Goal: Task Accomplishment & Management: Complete application form

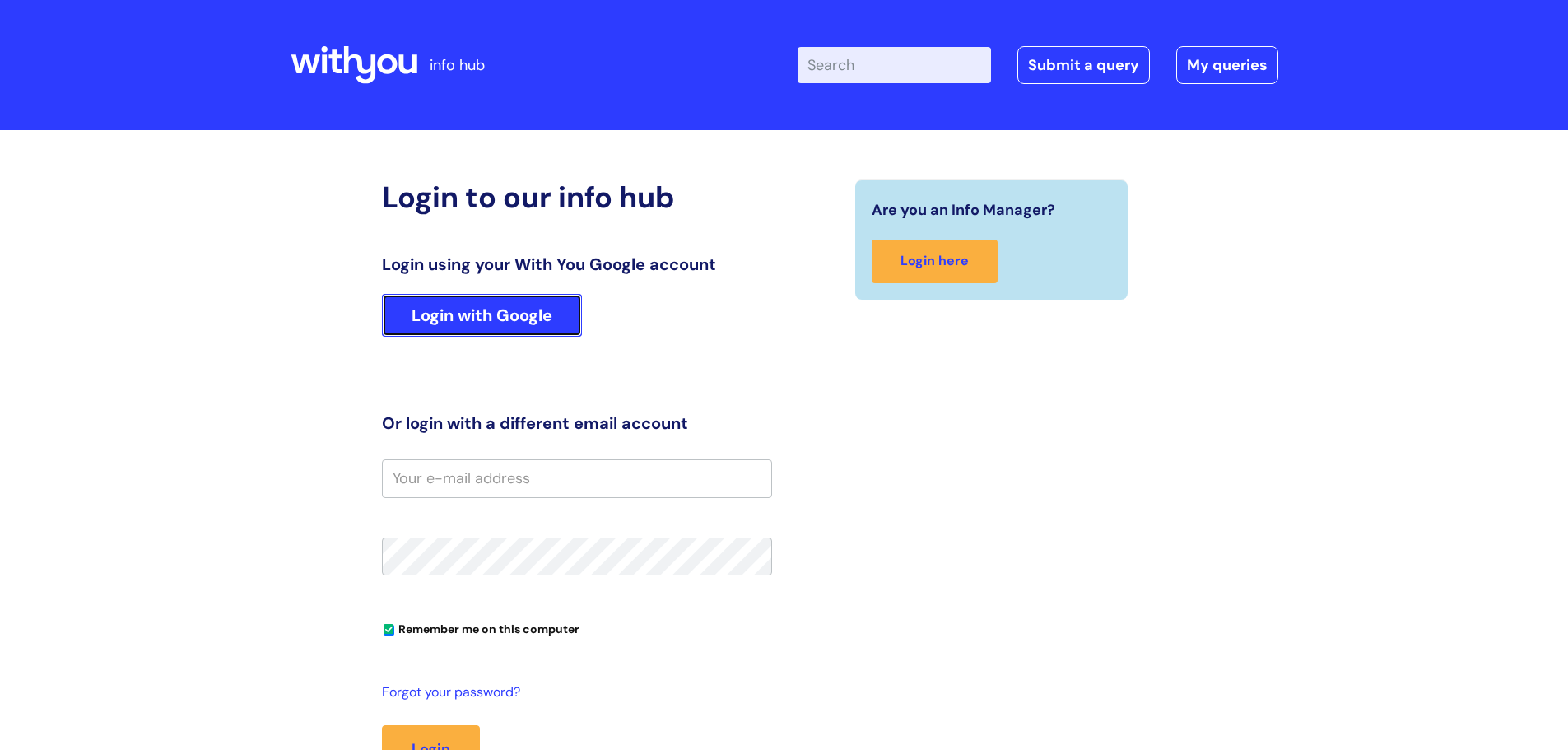
click at [498, 313] on link "Login with Google" at bounding box center [481, 315] width 200 height 43
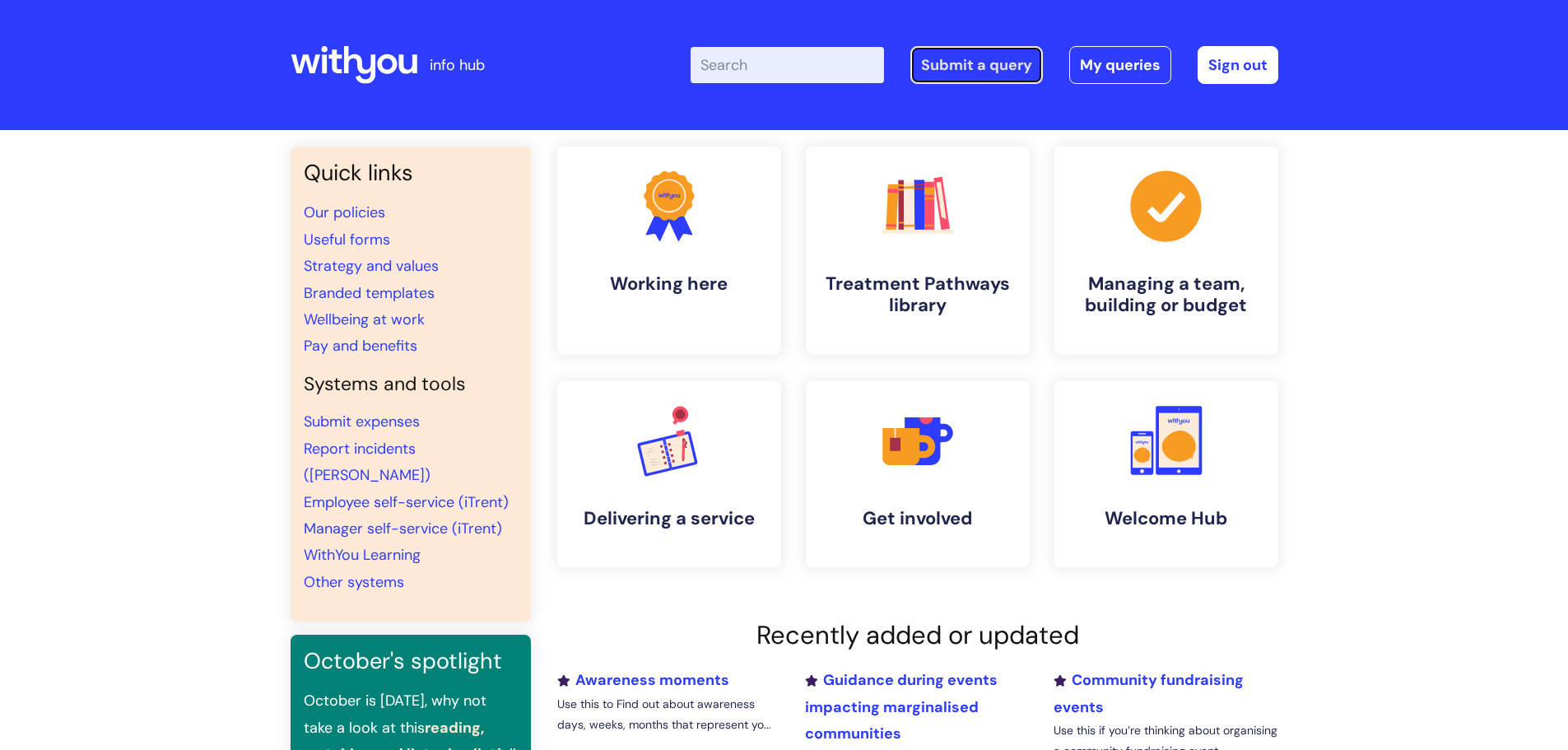
click at [956, 60] on link "Submit a query" at bounding box center [976, 65] width 132 height 38
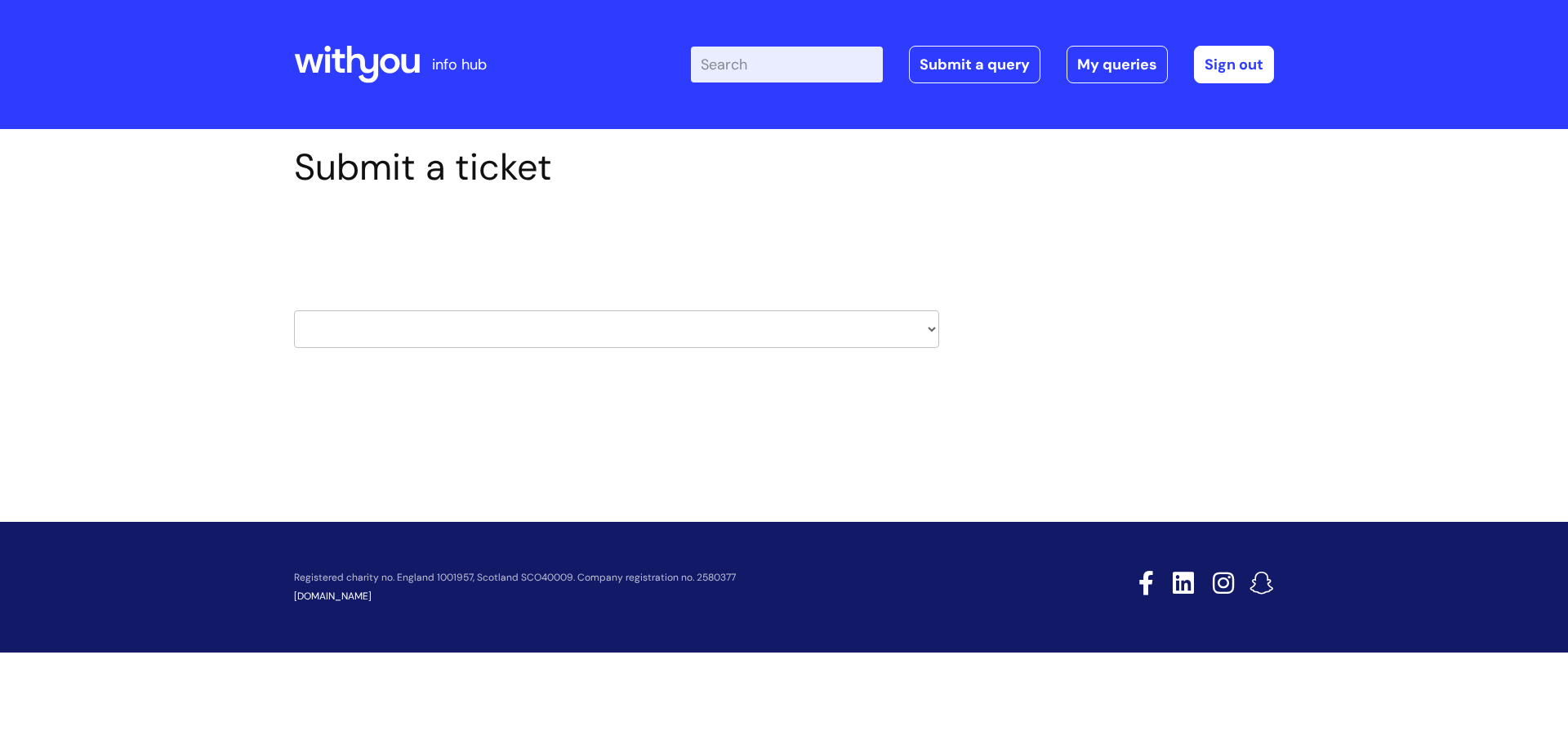
click at [927, 325] on select "HR / People IT and Support Clinical Drug Alerts Finance Accounts Data Support T…" at bounding box center [616, 328] width 645 height 37
select select "it_and_support"
click at [294, 310] on select "HR / People IT and Support Clinical Drug Alerts Finance Accounts Data Support T…" at bounding box center [616, 328] width 645 height 37
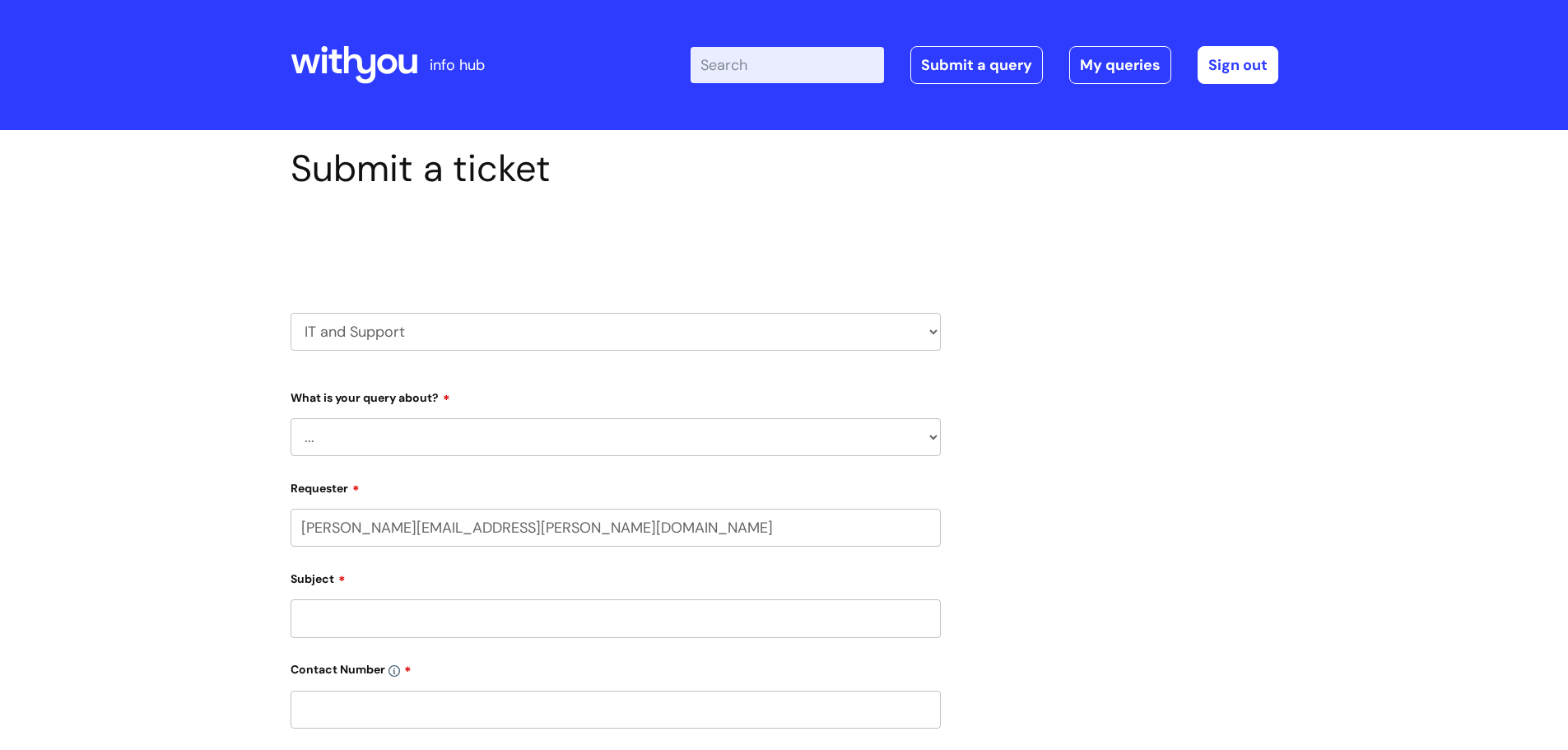
select select "80004328356"
click at [537, 436] on select "... Mobile Phone Reset & MFA Accounts, Starters and Leavers IT Hardware issue I…" at bounding box center [615, 437] width 650 height 38
select select "System/software"
click at [290, 418] on select "... Mobile Phone Reset & MFA Accounts, Starters and Leavers IT Hardware issue I…" at bounding box center [615, 437] width 650 height 38
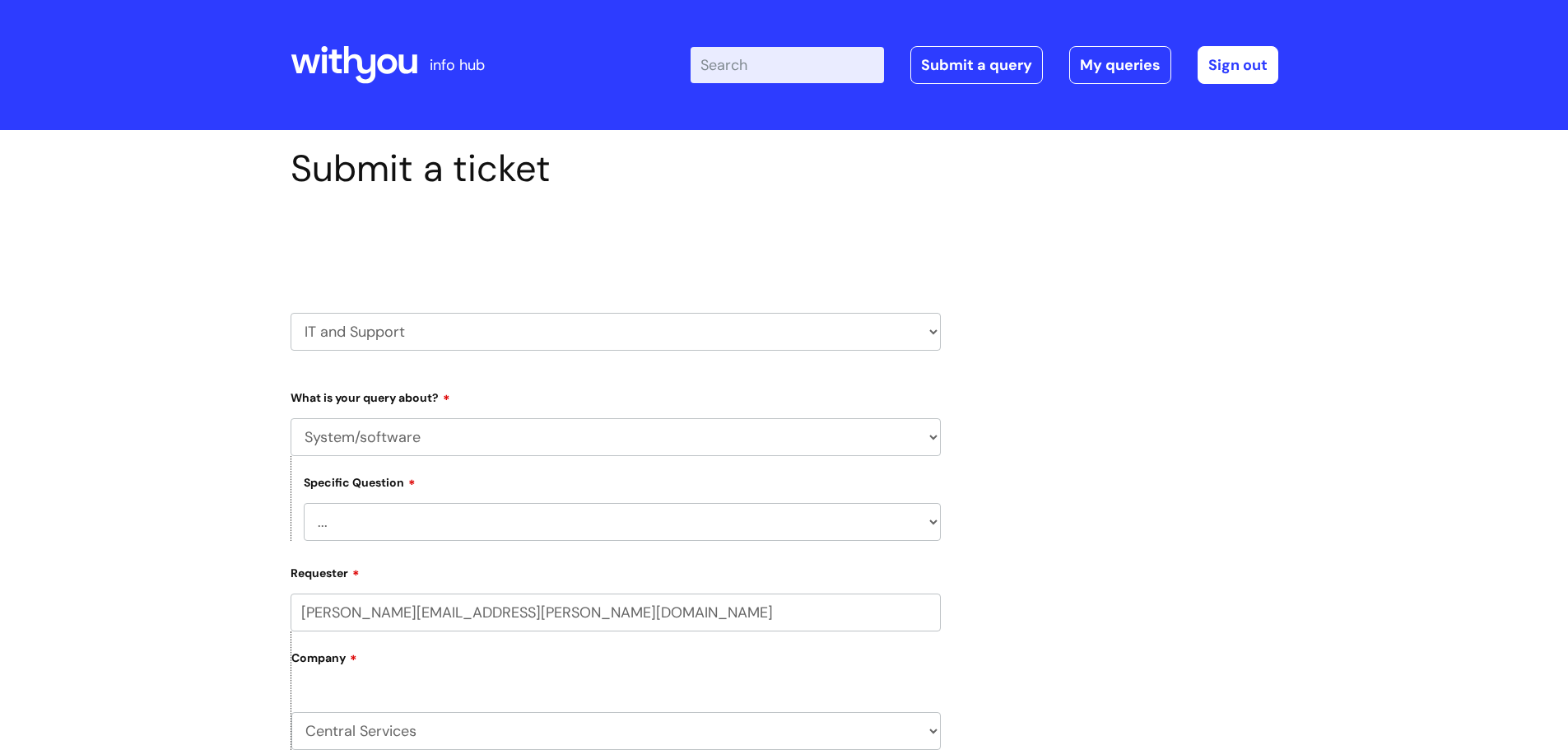
click at [413, 519] on select "... Halo PCMIS Iaptus NHS Email CJSM Email Mitel Another System Google (Workspa…" at bounding box center [622, 522] width 637 height 38
select select "Microsoft (inc Azure)"
click at [304, 503] on select "... Halo PCMIS Iaptus NHS Email CJSM Email Mitel Another System Google (Workspa…" at bounding box center [622, 522] width 637 height 38
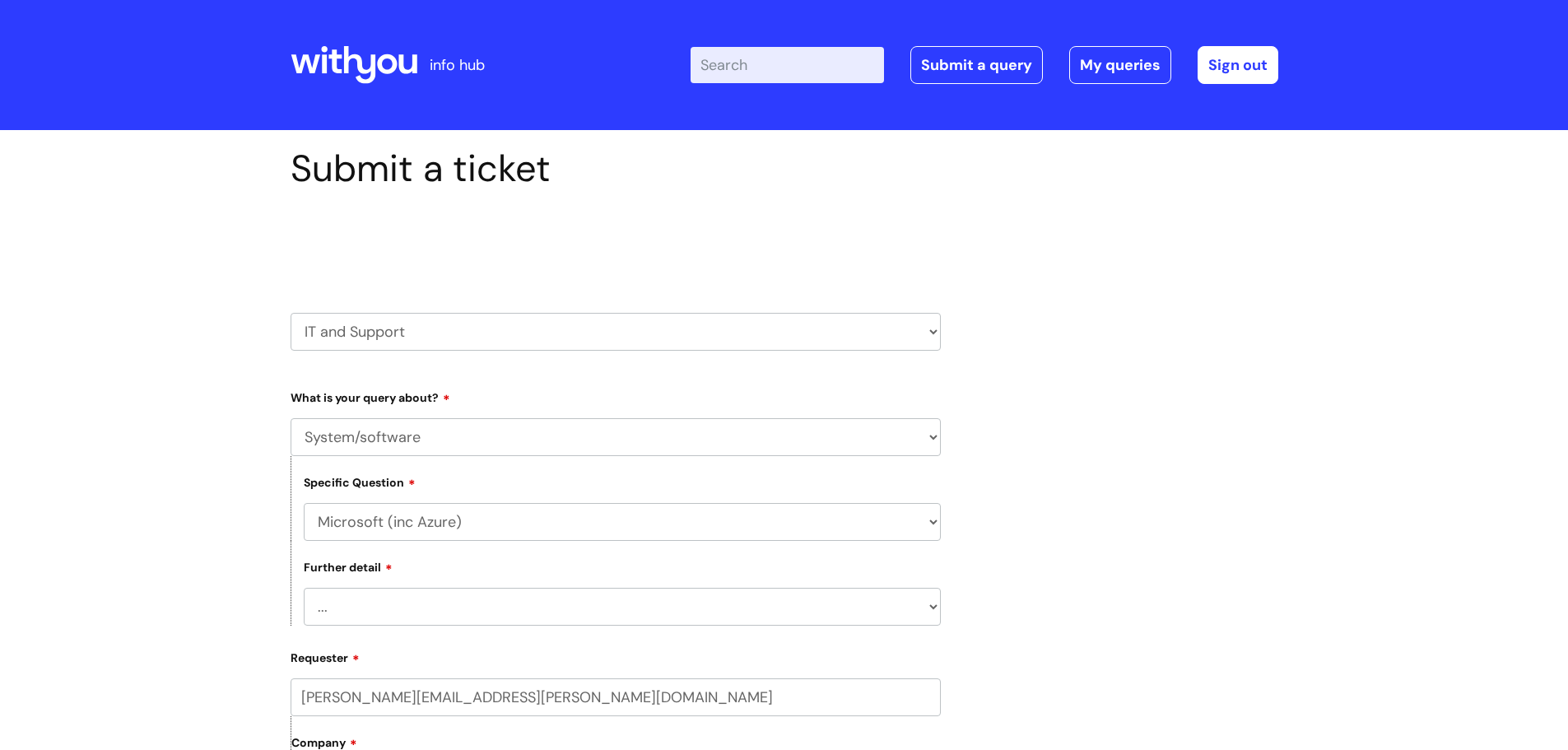
click at [365, 602] on select "... I’d like to add/remove user(s) to an Azure Group (Miro, Monday, Salesforce,…" at bounding box center [622, 606] width 637 height 38
click at [304, 588] on select "... I’d like to add/remove user(s) to an Azure Group (Miro, Monday, Salesforce,…" at bounding box center [622, 606] width 637 height 38
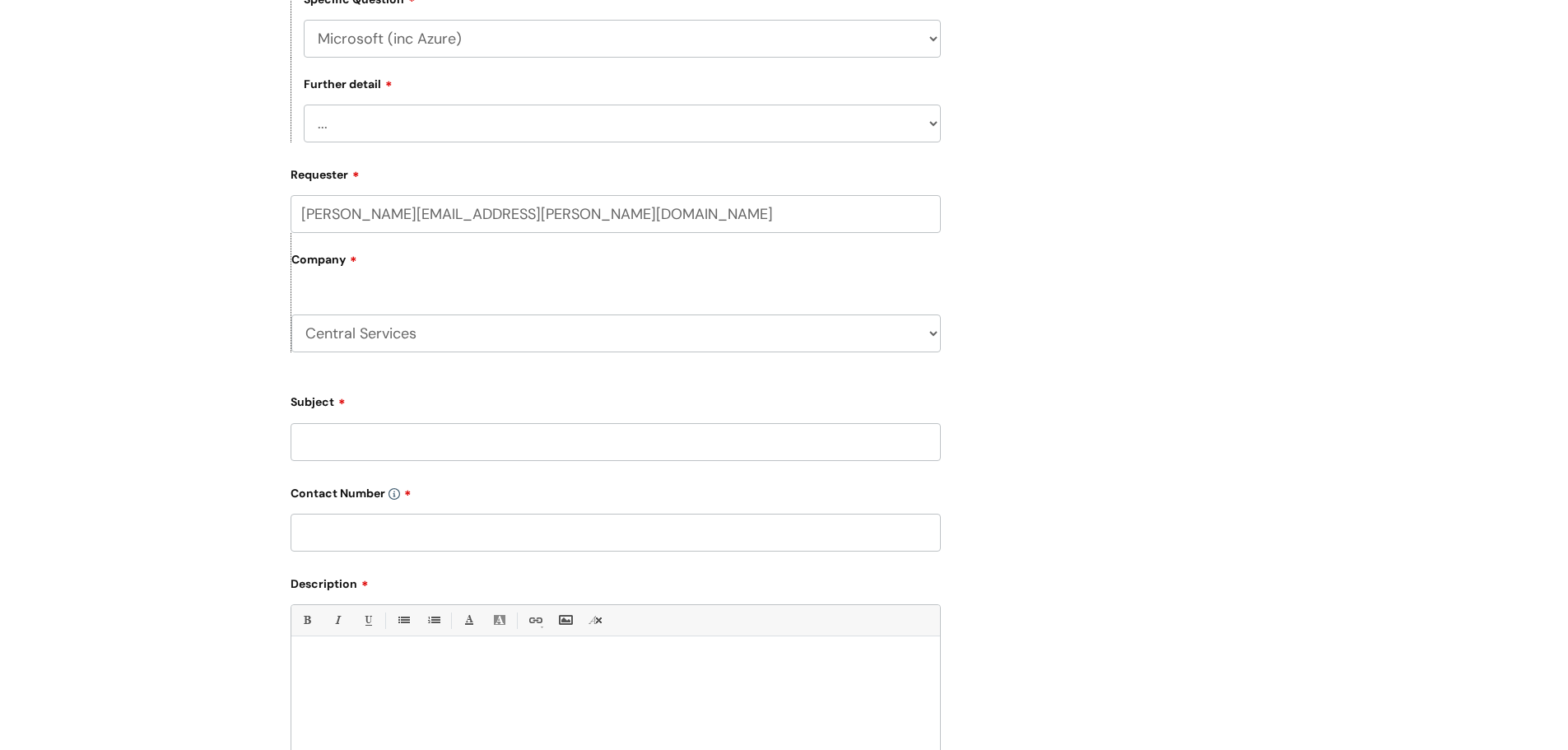
scroll to position [548, 0]
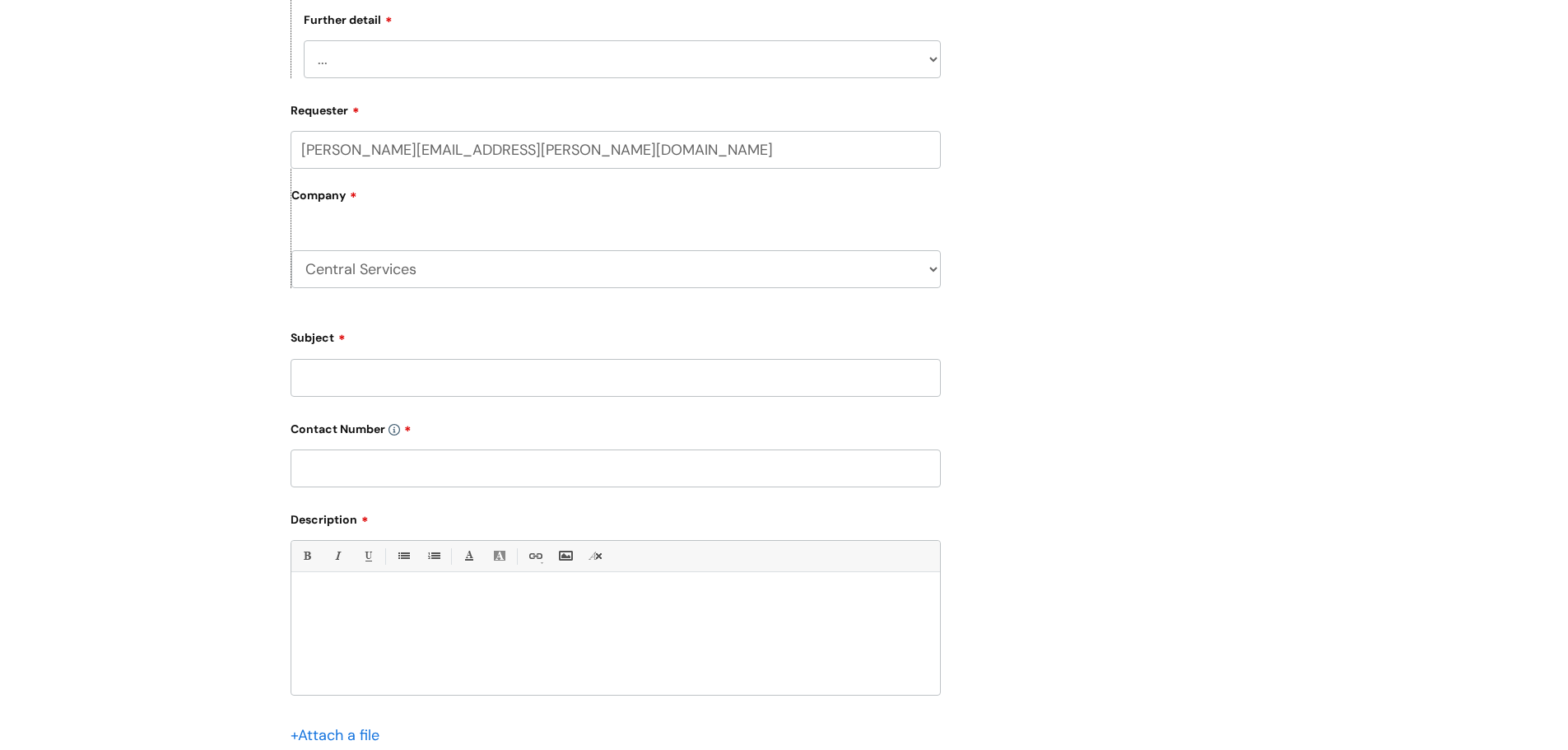
click at [687, 382] on input "Subject" at bounding box center [615, 377] width 650 height 38
type input "Acces to booking time in someone ele's calander (Microsoft)"
click at [383, 464] on input "text" at bounding box center [615, 468] width 650 height 38
type input "07760755709"
click at [340, 593] on p at bounding box center [615, 600] width 624 height 15
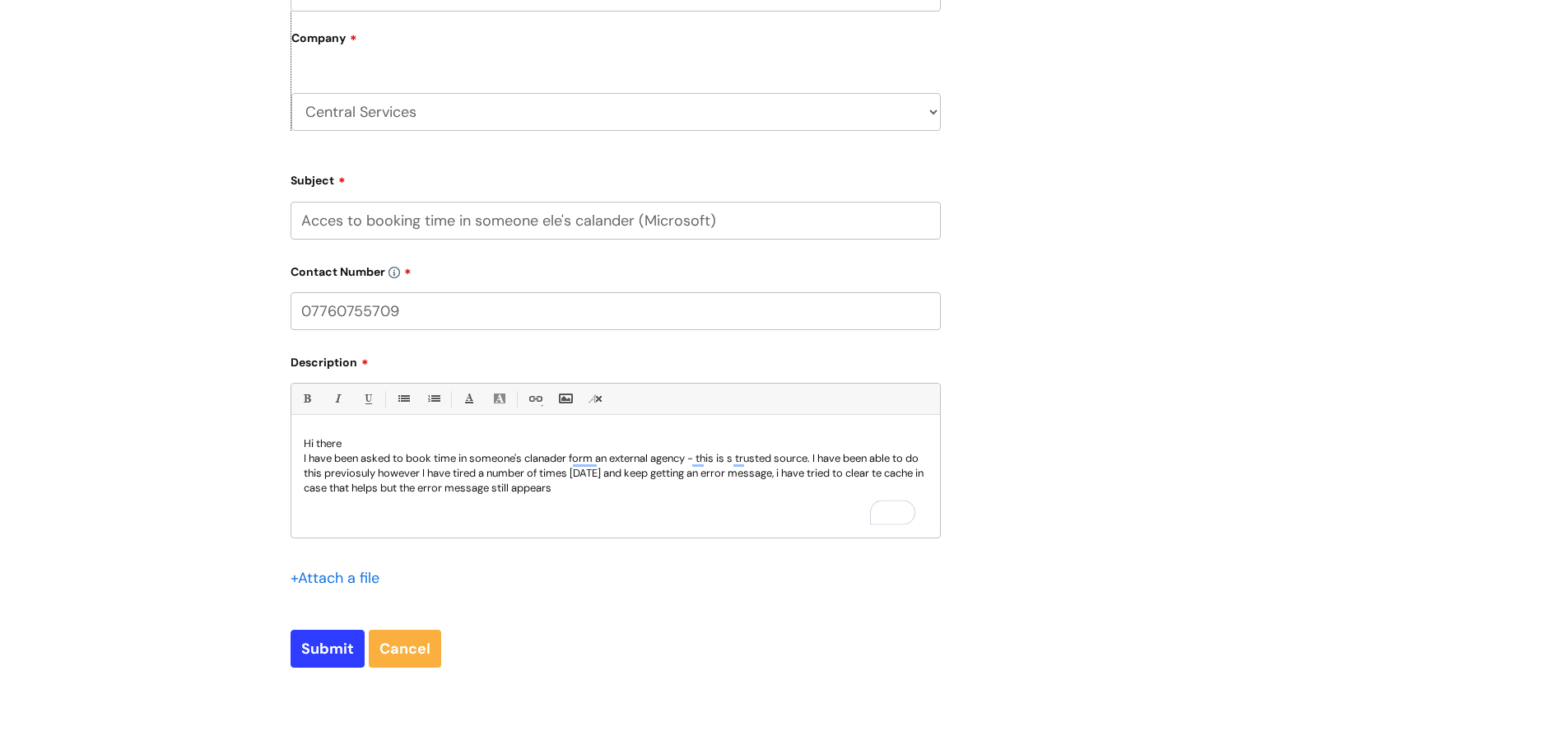
scroll to position [795, 0]
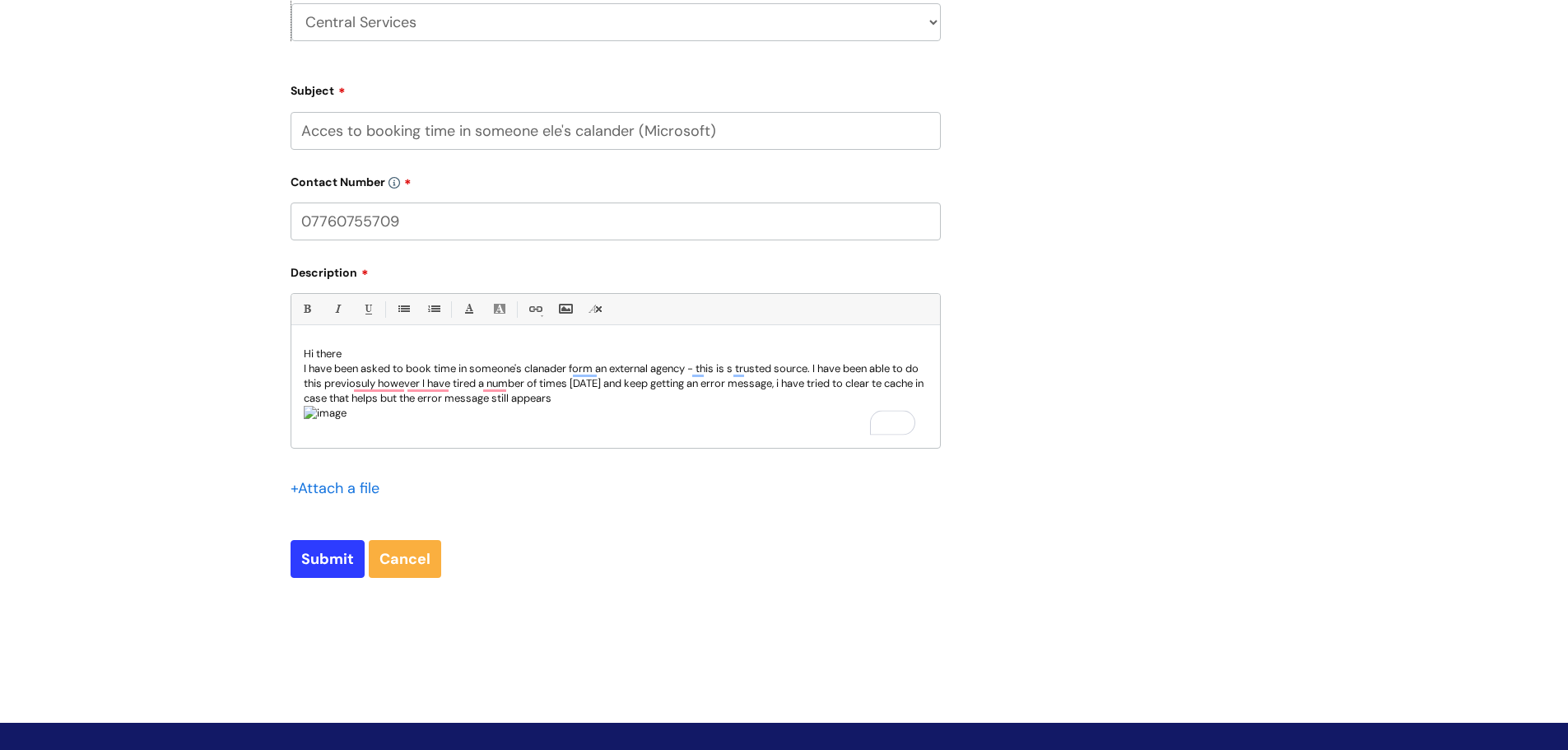
click at [346, 421] on img "To enrich screen reader interactions, please activate Accessibility in Grammarl…" at bounding box center [325, 413] width 43 height 15
click at [486, 371] on p "I have been asked to book time in someone's calendar from an external agency - …" at bounding box center [615, 382] width 624 height 45
click at [306, 563] on input "Submit" at bounding box center [327, 558] width 74 height 38
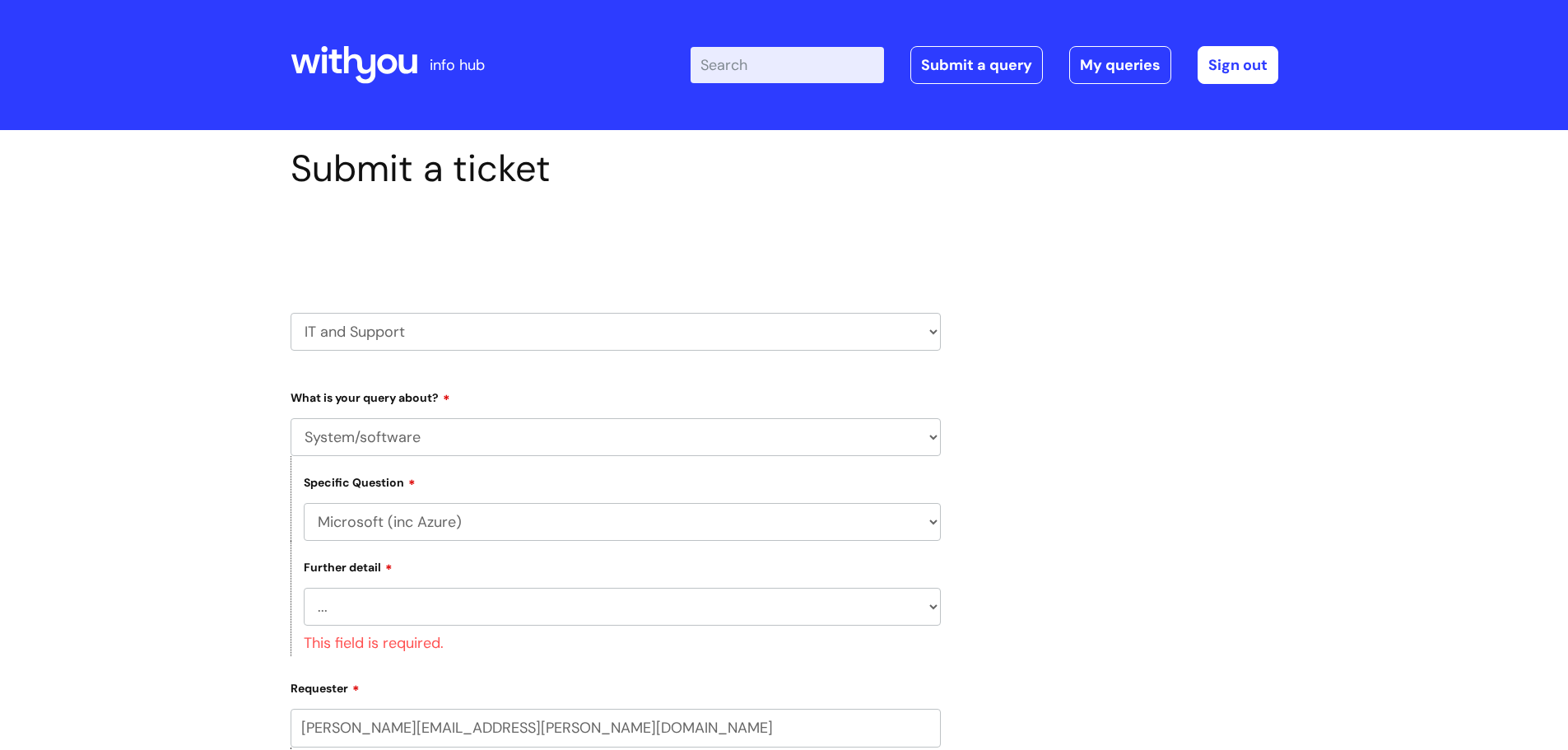
scroll to position [247, 0]
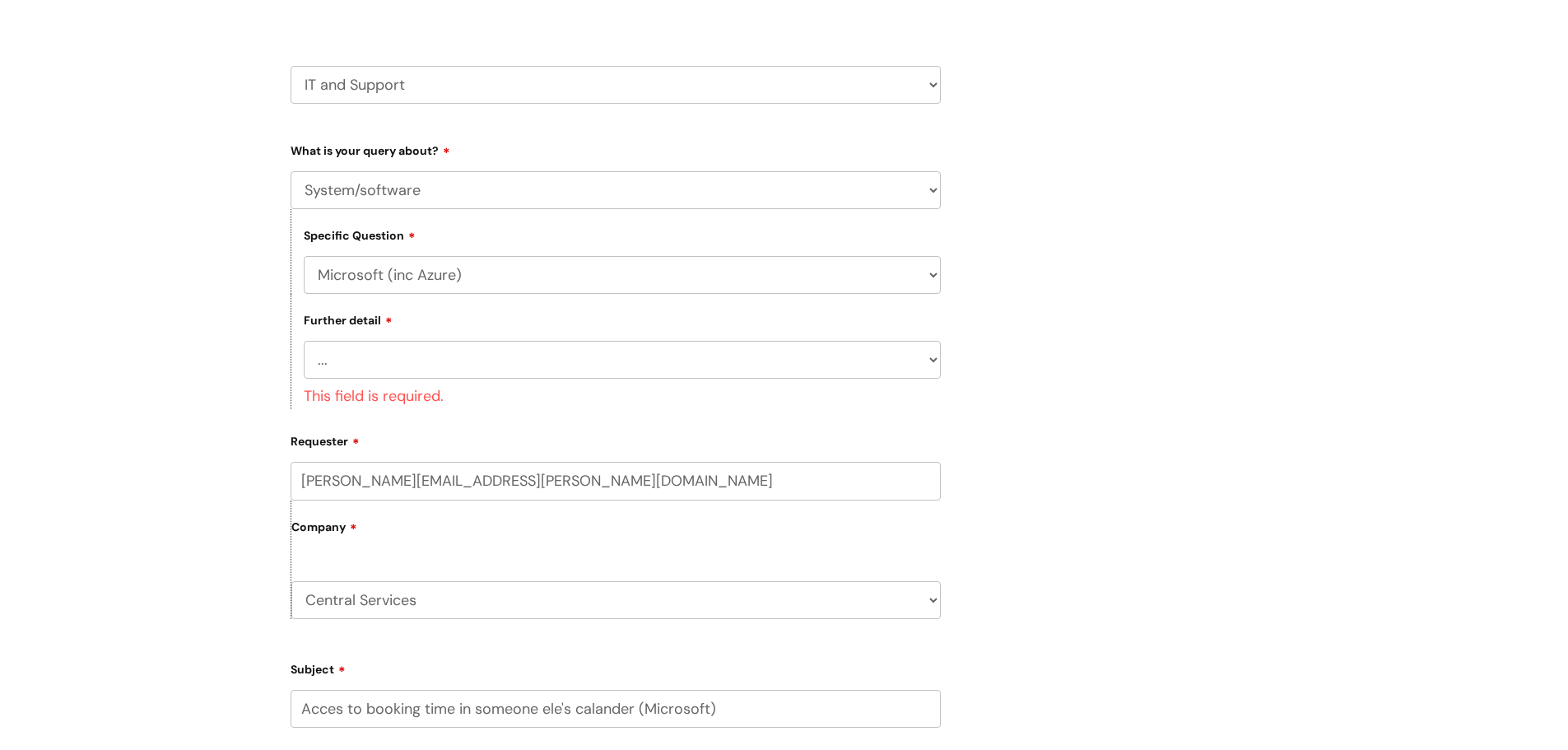
click at [401, 356] on select "... I’d like to add/remove user(s) to an Azure Group (Miro, Monday, Salesforce,…" at bounding box center [622, 359] width 637 height 38
click at [304, 340] on select "... I’d like to add/remove user(s) to an Azure Group (Miro, Monday, Salesforce,…" at bounding box center [622, 359] width 637 height 38
click at [558, 364] on select "... I’d like to add/remove user(s) to an Azure Group (Miro, Monday, Salesforce,…" at bounding box center [622, 359] width 637 height 38
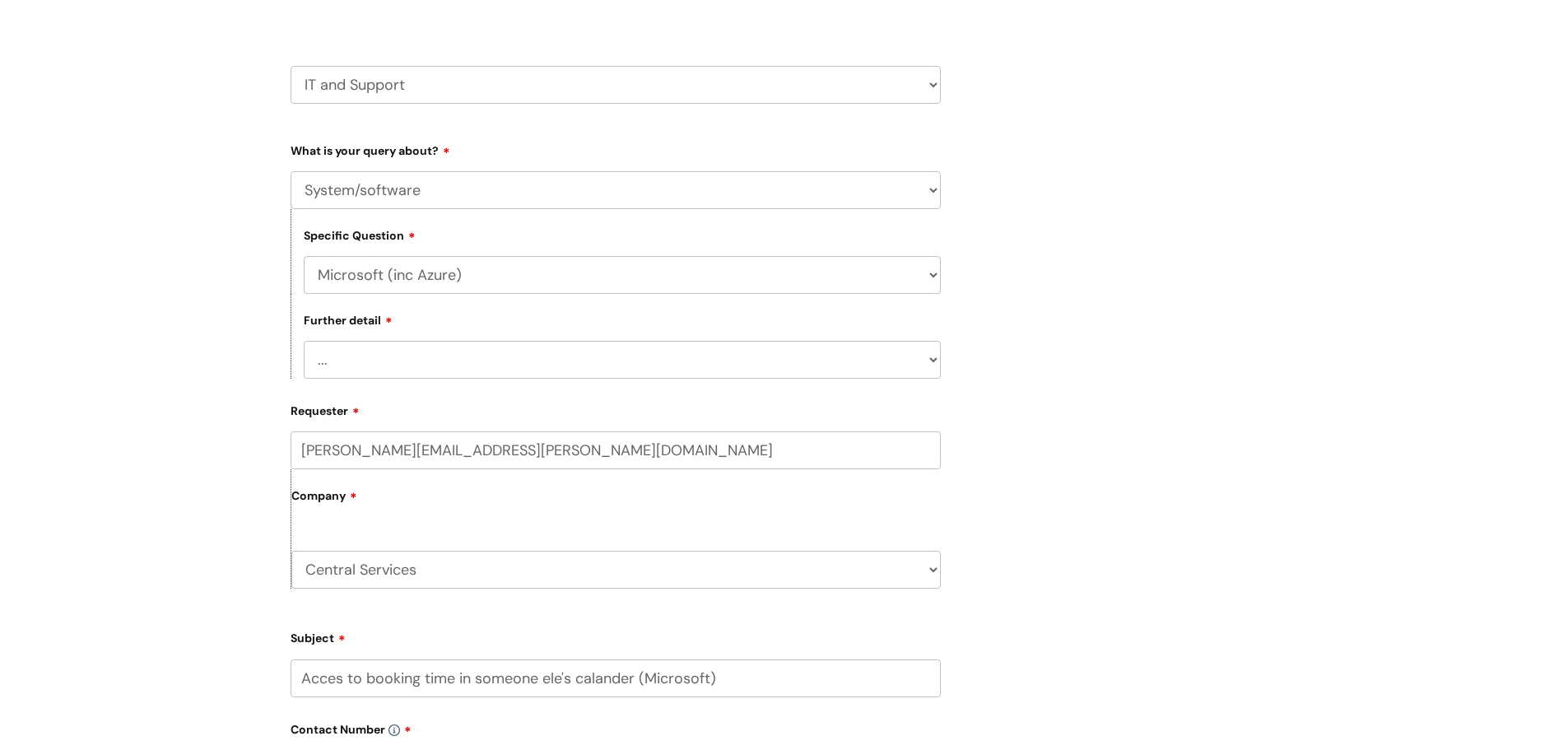
select select "I need access to Teams"
click at [304, 340] on select "... I’d like to add/remove user(s) to an Azure Group (Miro, Monday, Salesforce,…" at bounding box center [622, 359] width 637 height 38
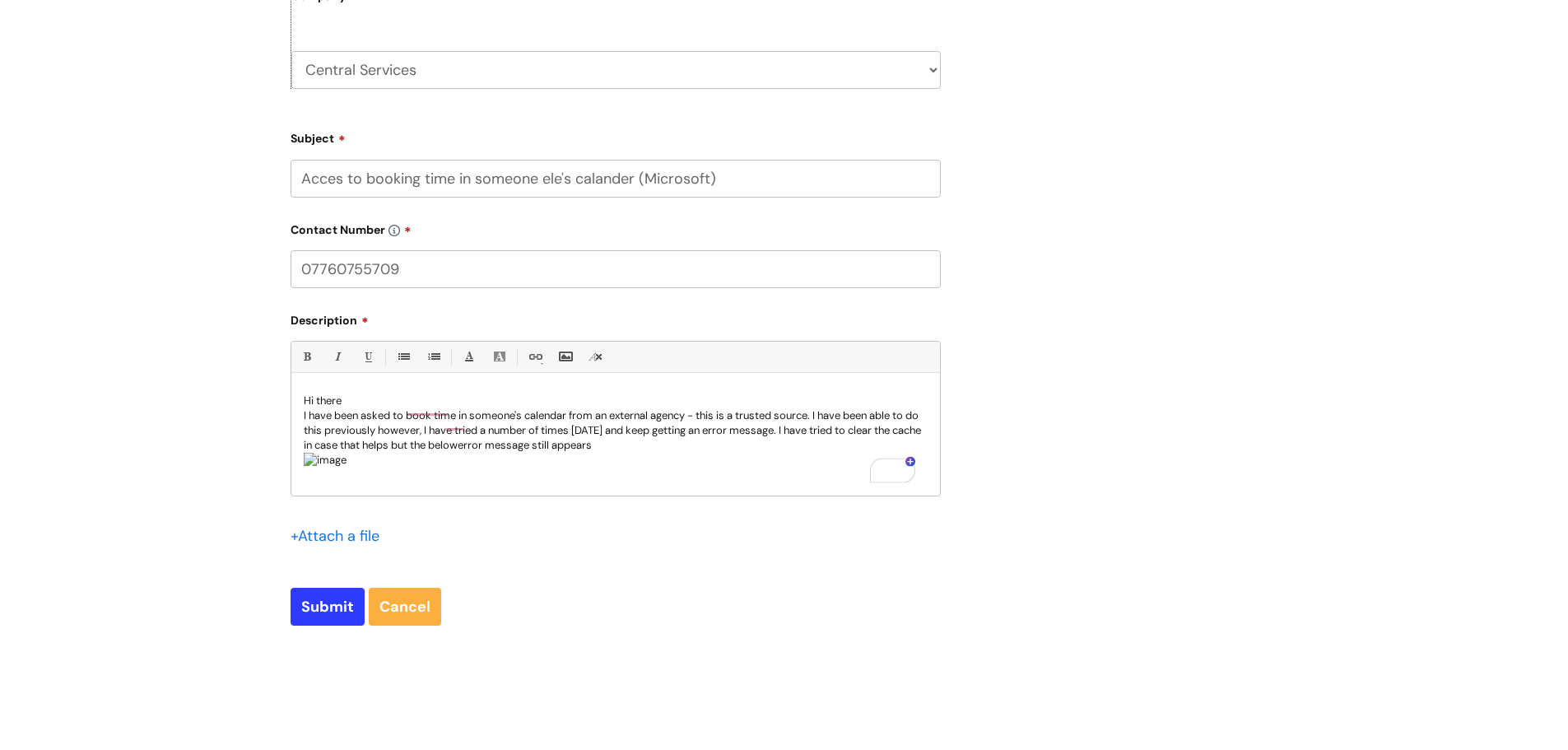
scroll to position [900, 0]
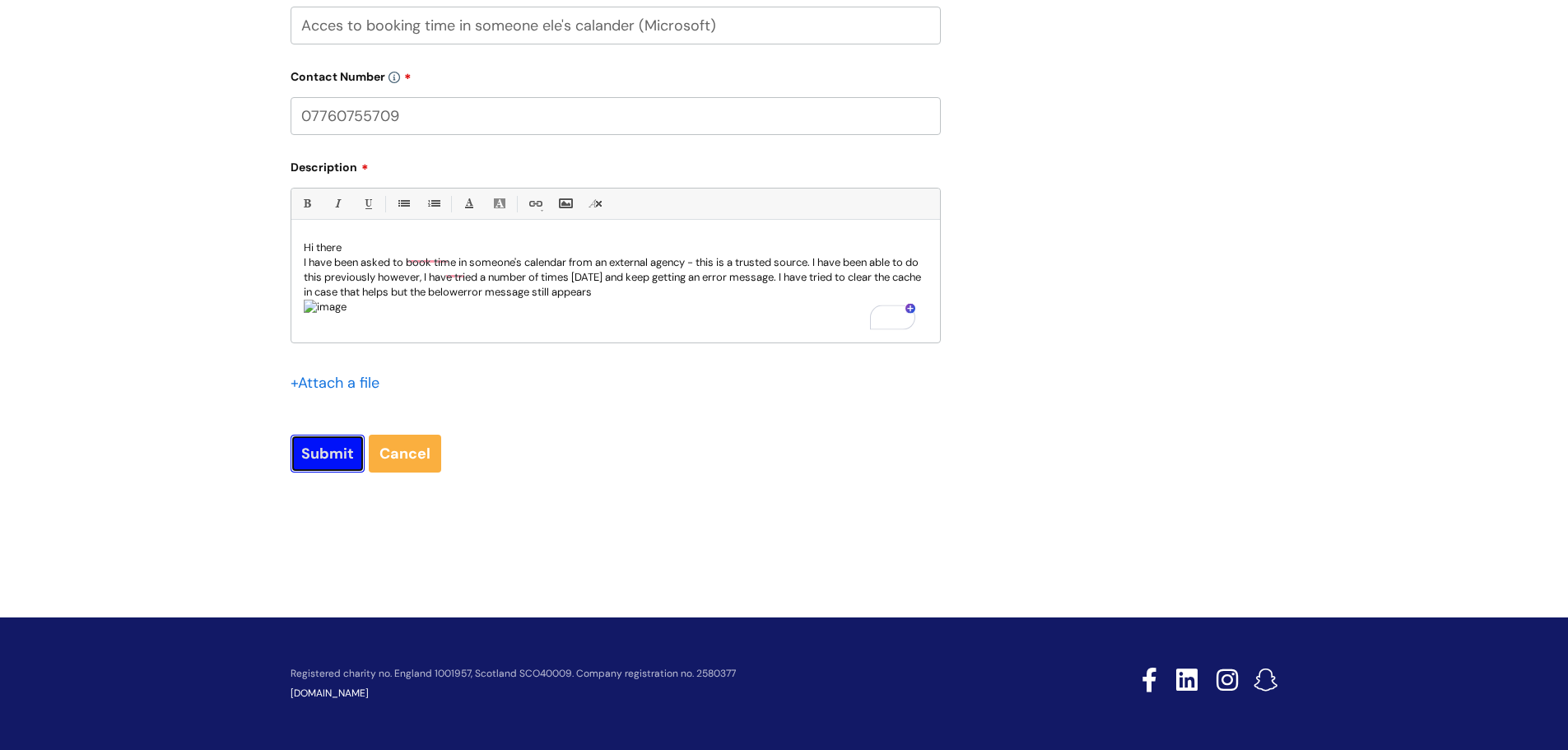
click at [329, 458] on input "Submit" at bounding box center [327, 453] width 74 height 38
type input "Please Wait..."
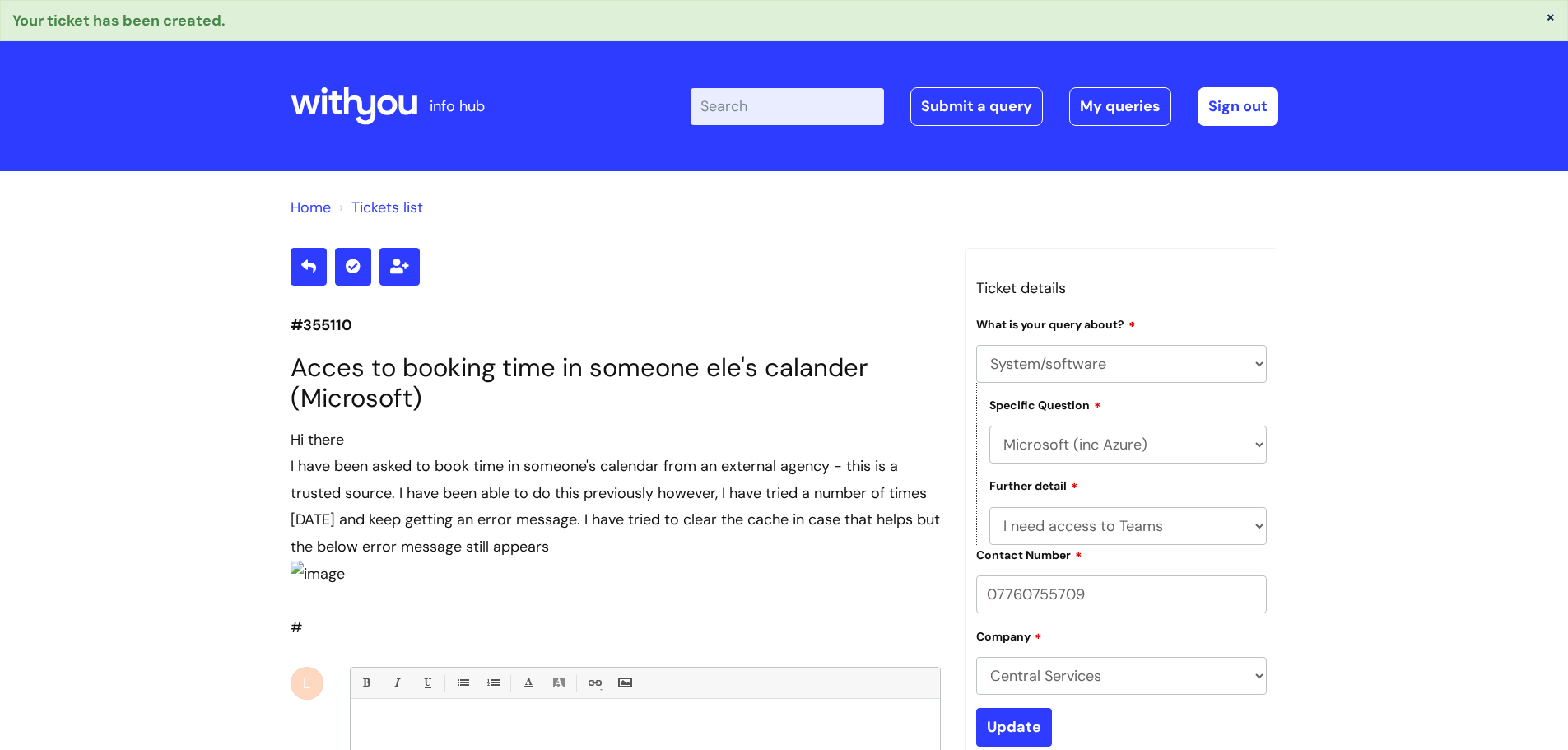
select select "System/software"
select select "Microsoft (inc Azure)"
select select "I need access to Teams"
